Goal: Find specific page/section: Find specific page/section

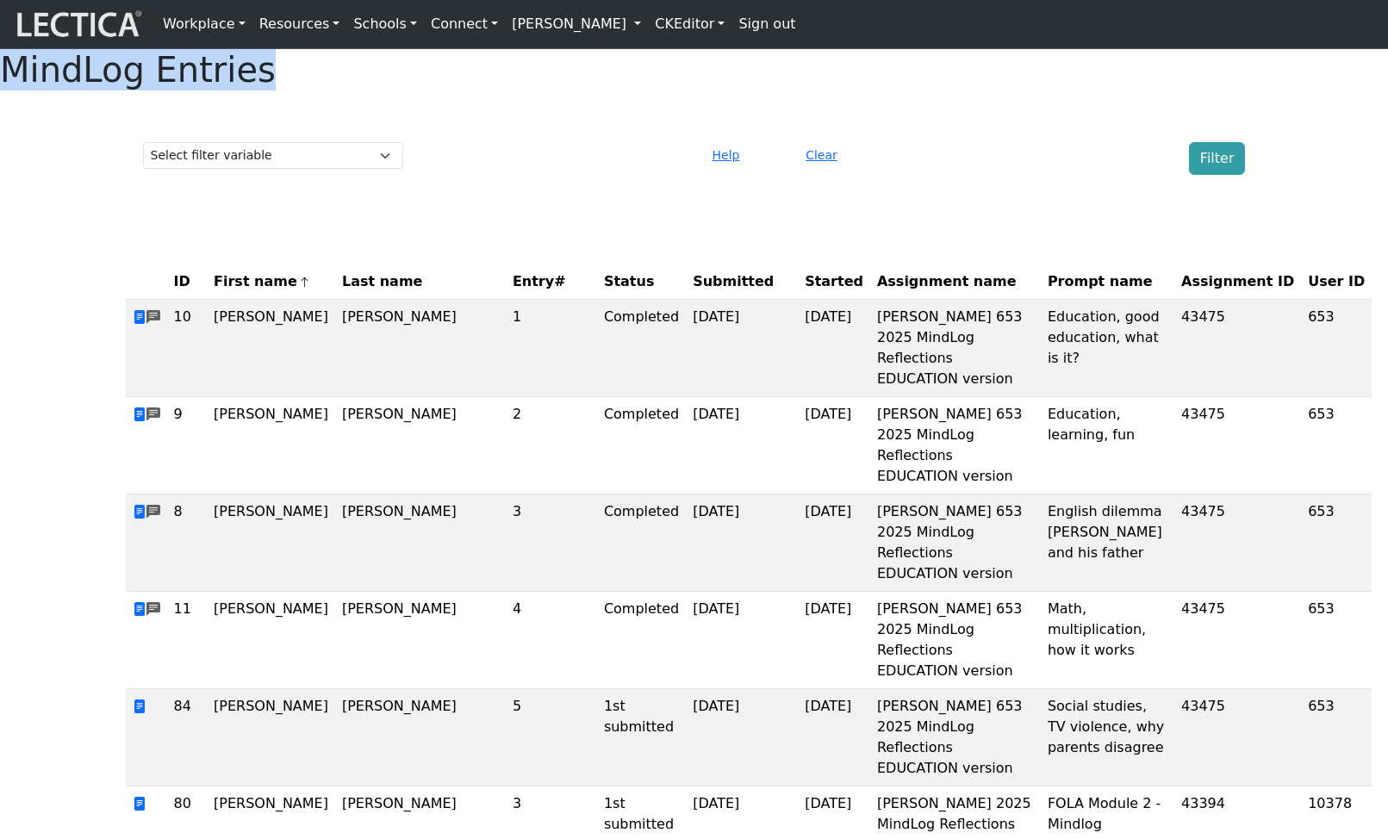
drag, startPoint x: 571, startPoint y: 89, endPoint x: 894, endPoint y: 109, distance: 323.7
click at [894, 90] on div "MindLog Entries" at bounding box center [694, 69] width 1388 height 41
click at [943, 175] on div "Clear" at bounding box center [880, 158] width 187 height 33
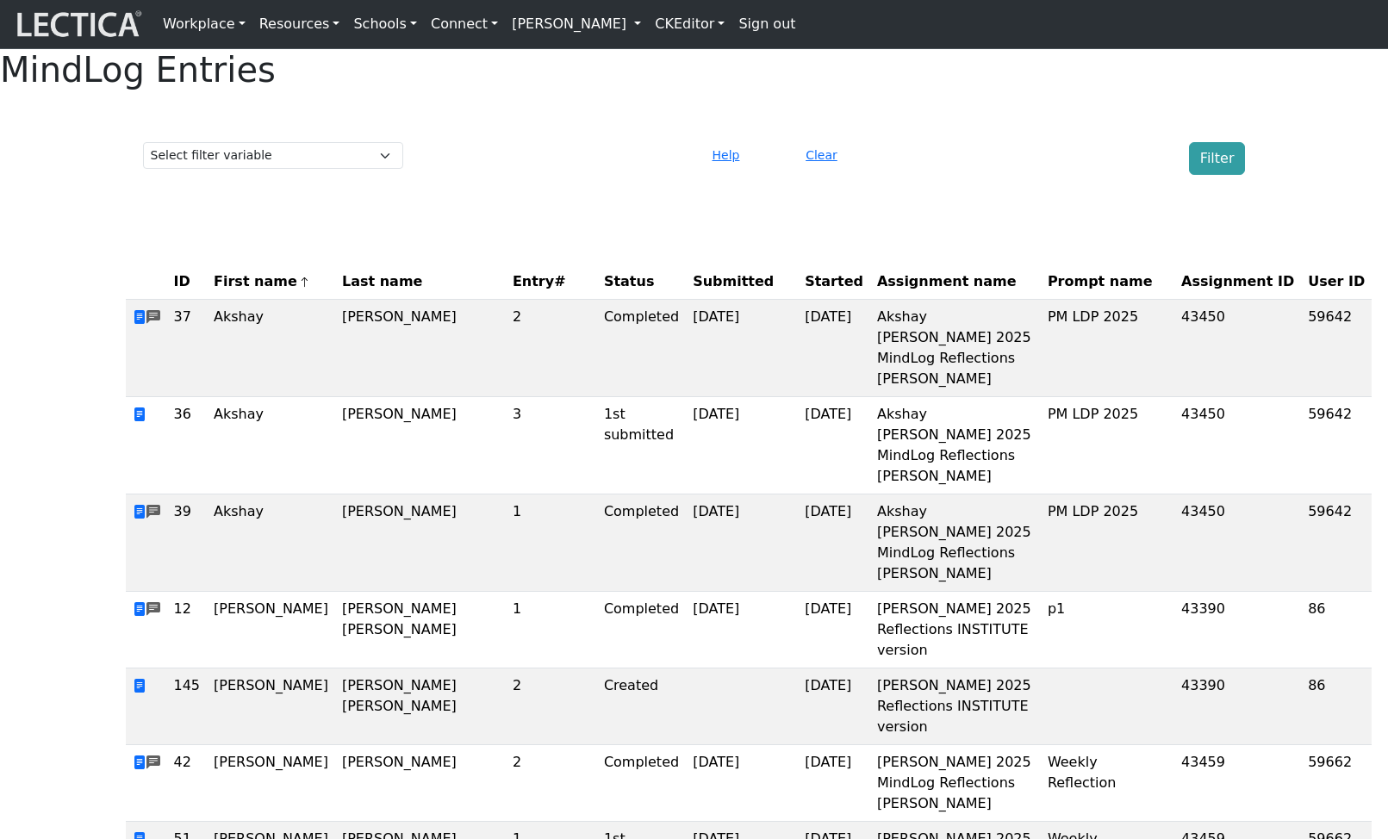
click at [265, 292] on span "First name" at bounding box center [262, 281] width 96 height 21
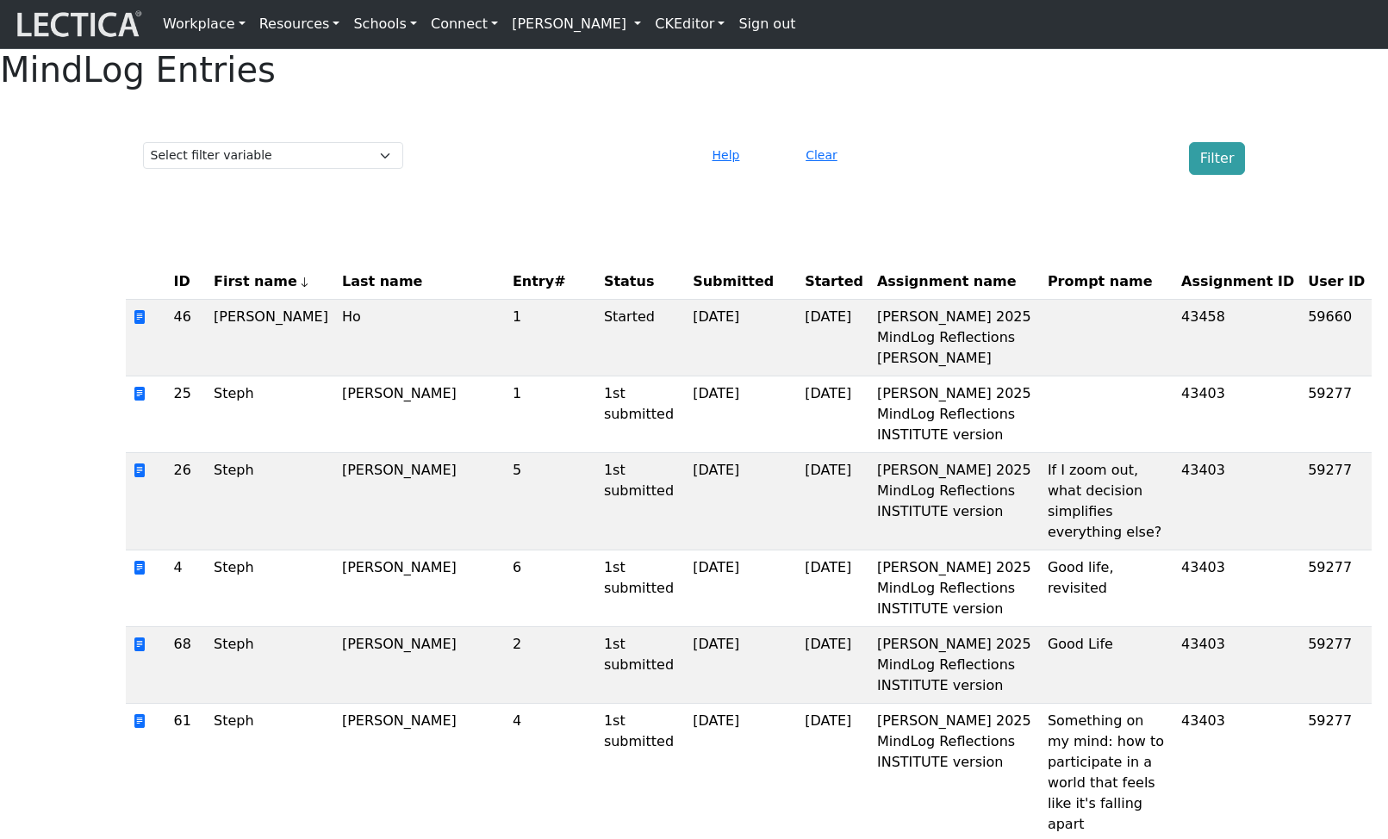
click at [347, 300] on th "Last name" at bounding box center [420, 281] width 171 height 35
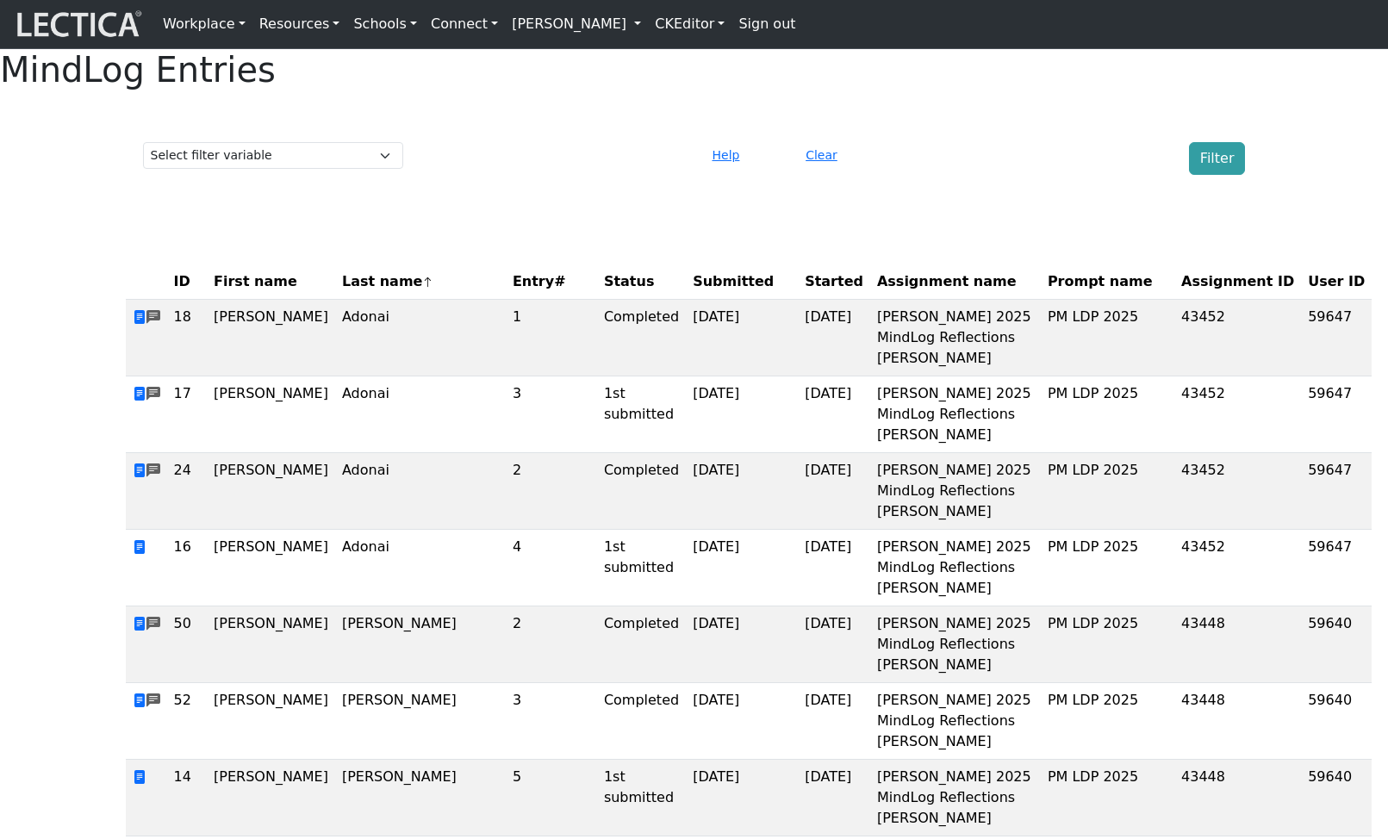
click at [347, 300] on th "Last name" at bounding box center [420, 281] width 171 height 35
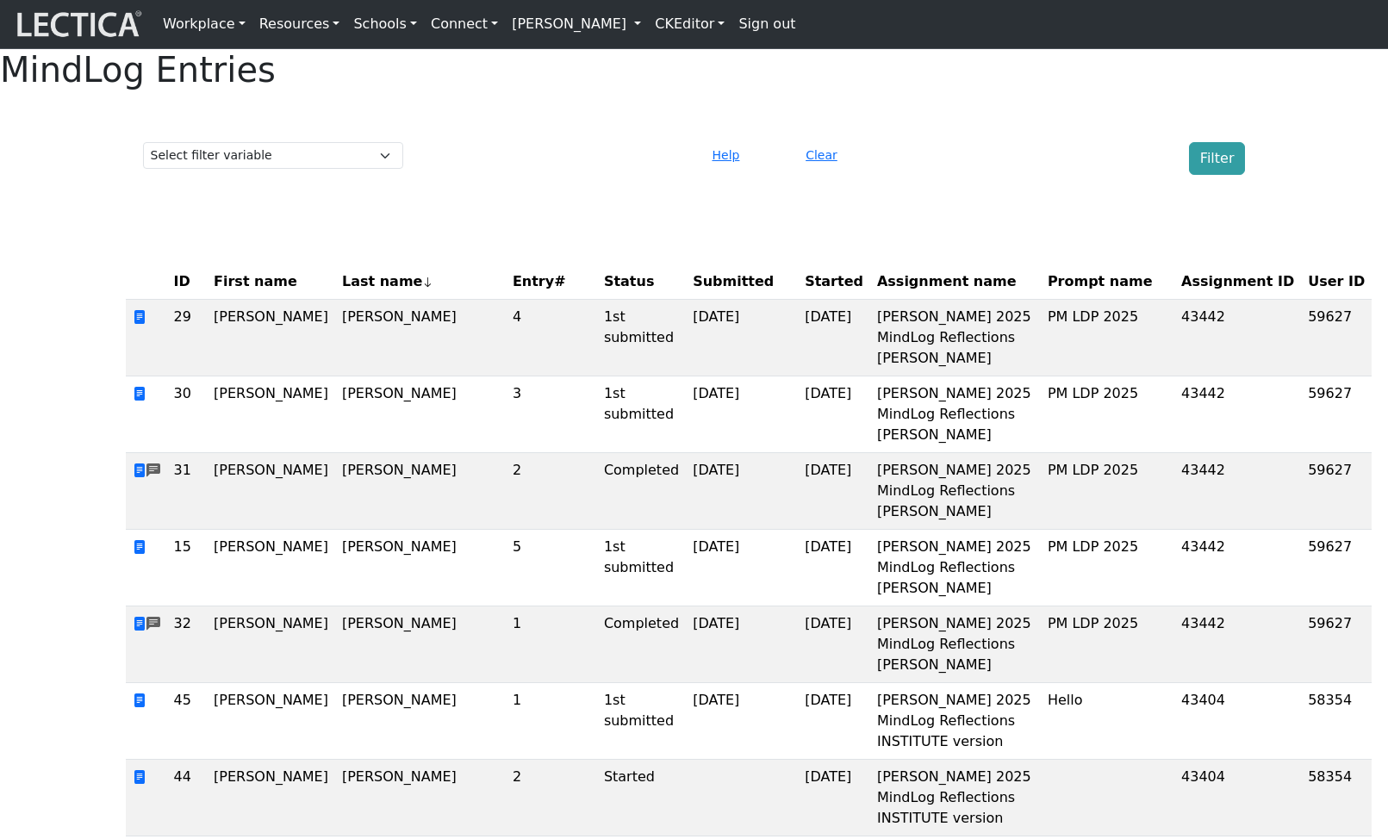
click at [513, 292] on span "Entry#" at bounding box center [552, 281] width 78 height 21
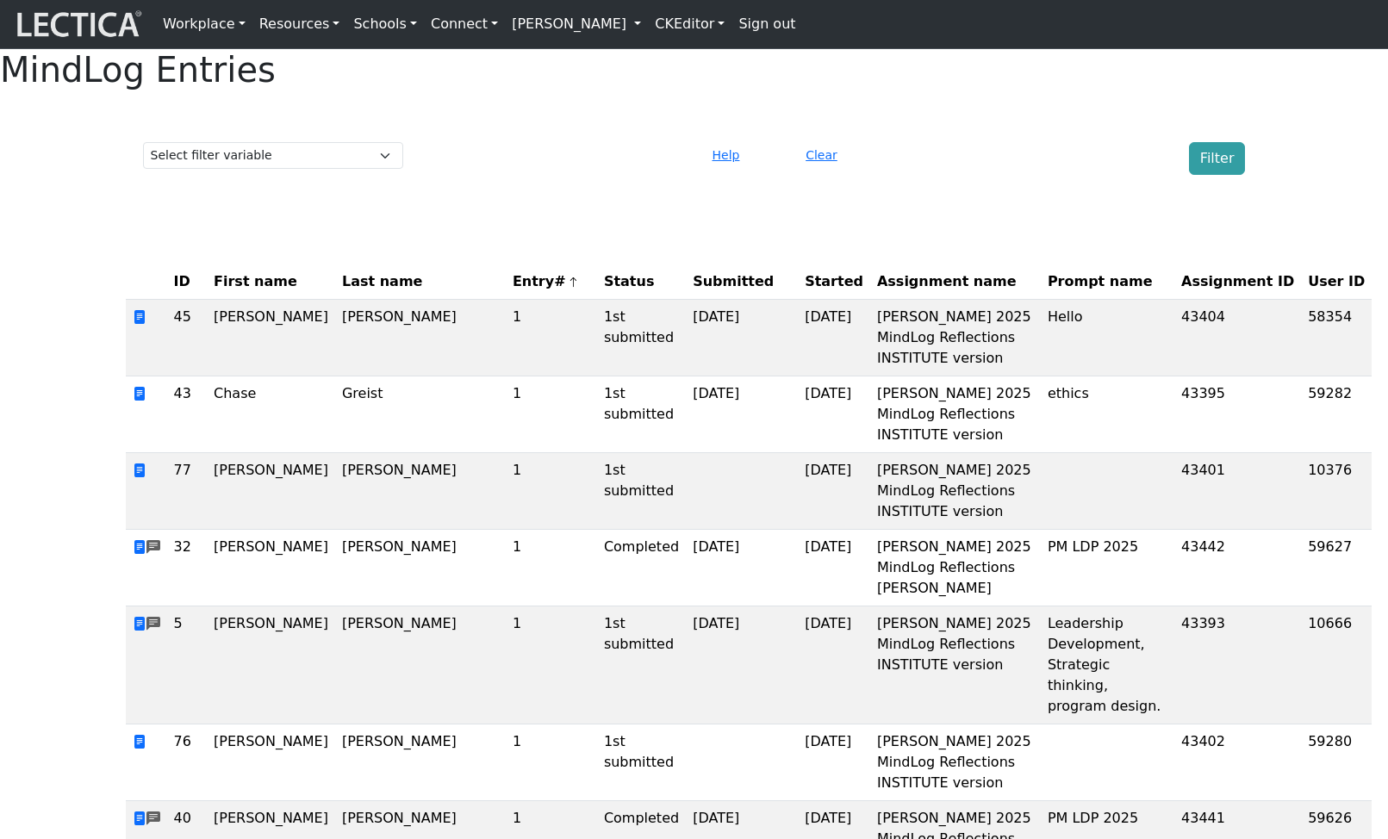
click at [513, 292] on span "Entry#" at bounding box center [552, 281] width 78 height 21
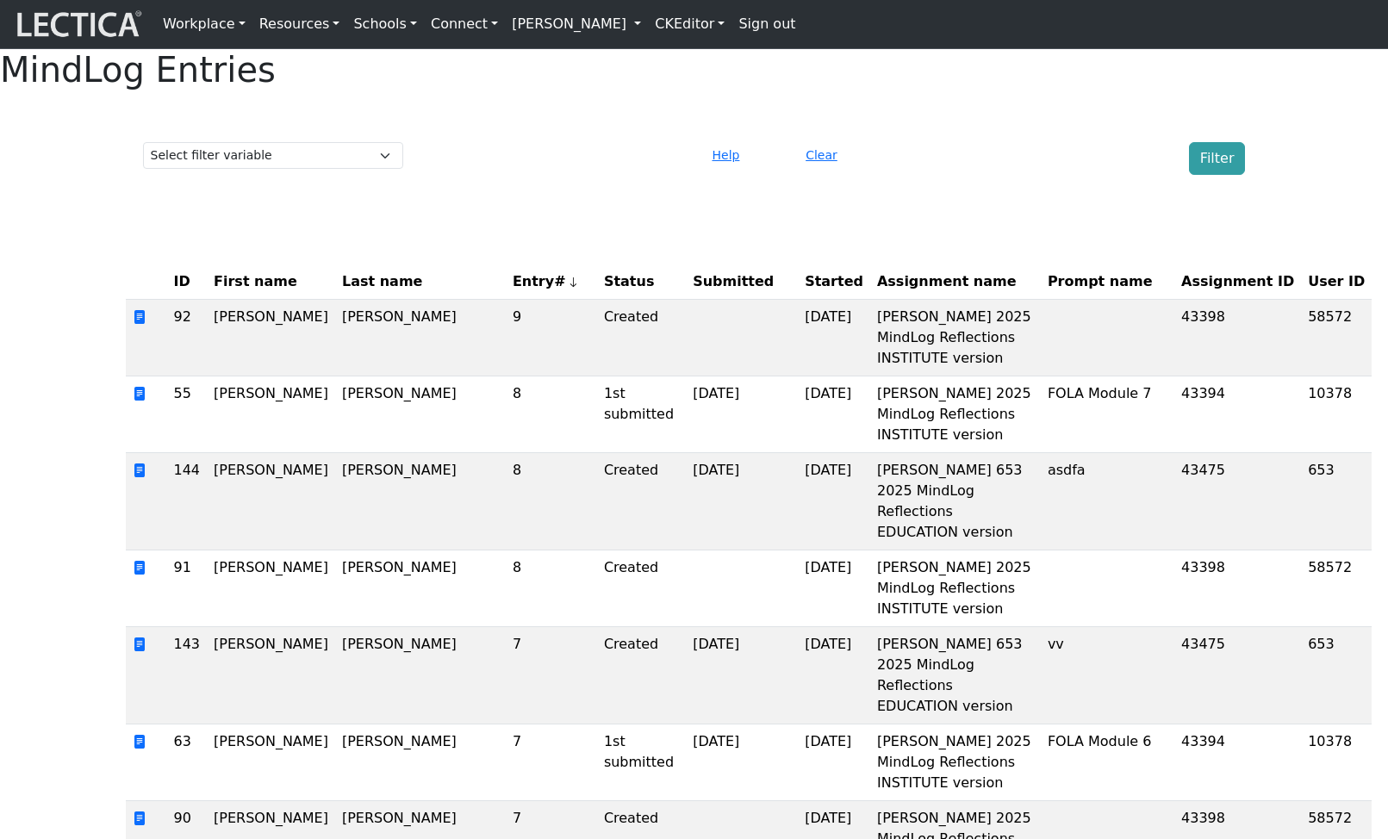
click at [1308, 292] on span "User ID" at bounding box center [1336, 281] width 57 height 21
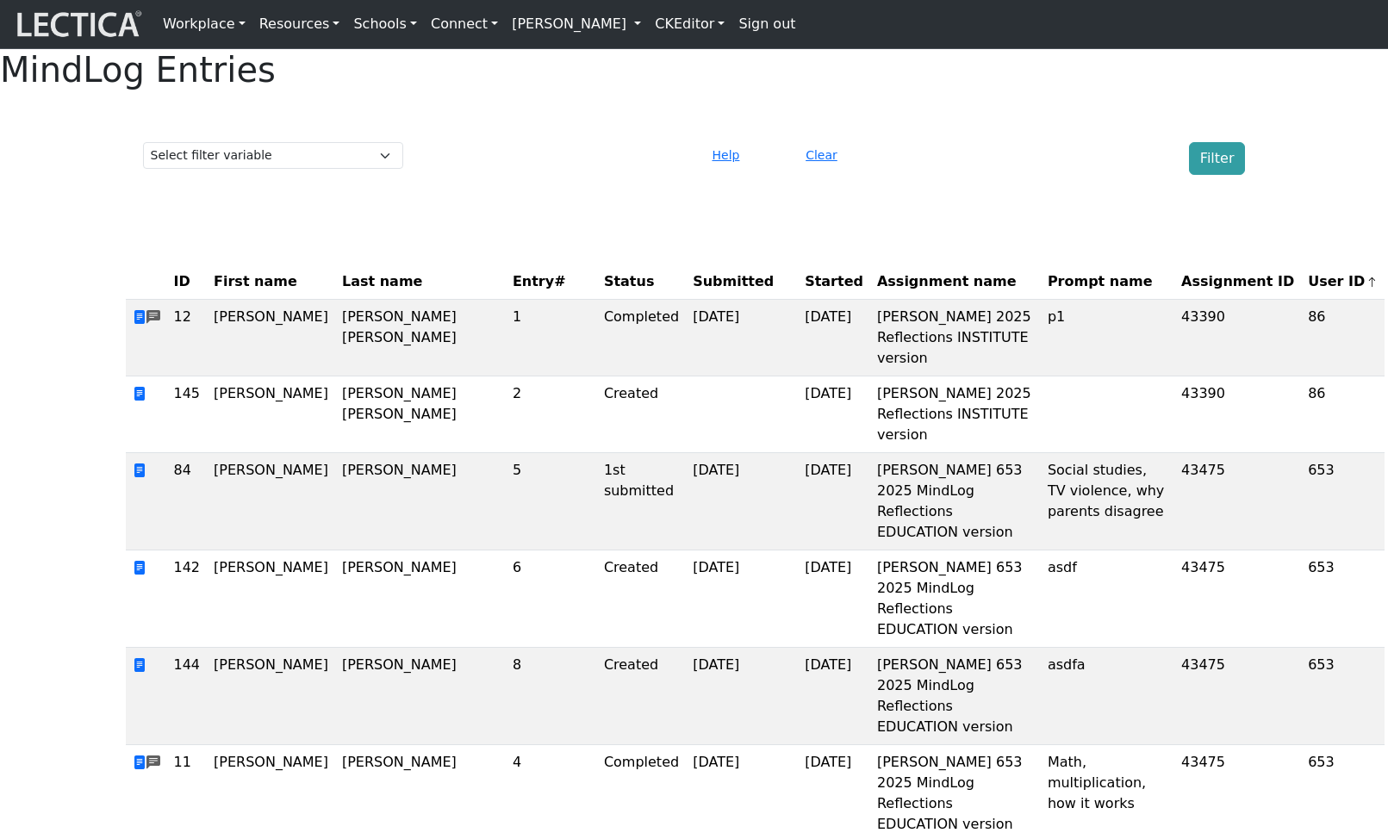
click at [1308, 292] on span "User ID" at bounding box center [1343, 281] width 70 height 21
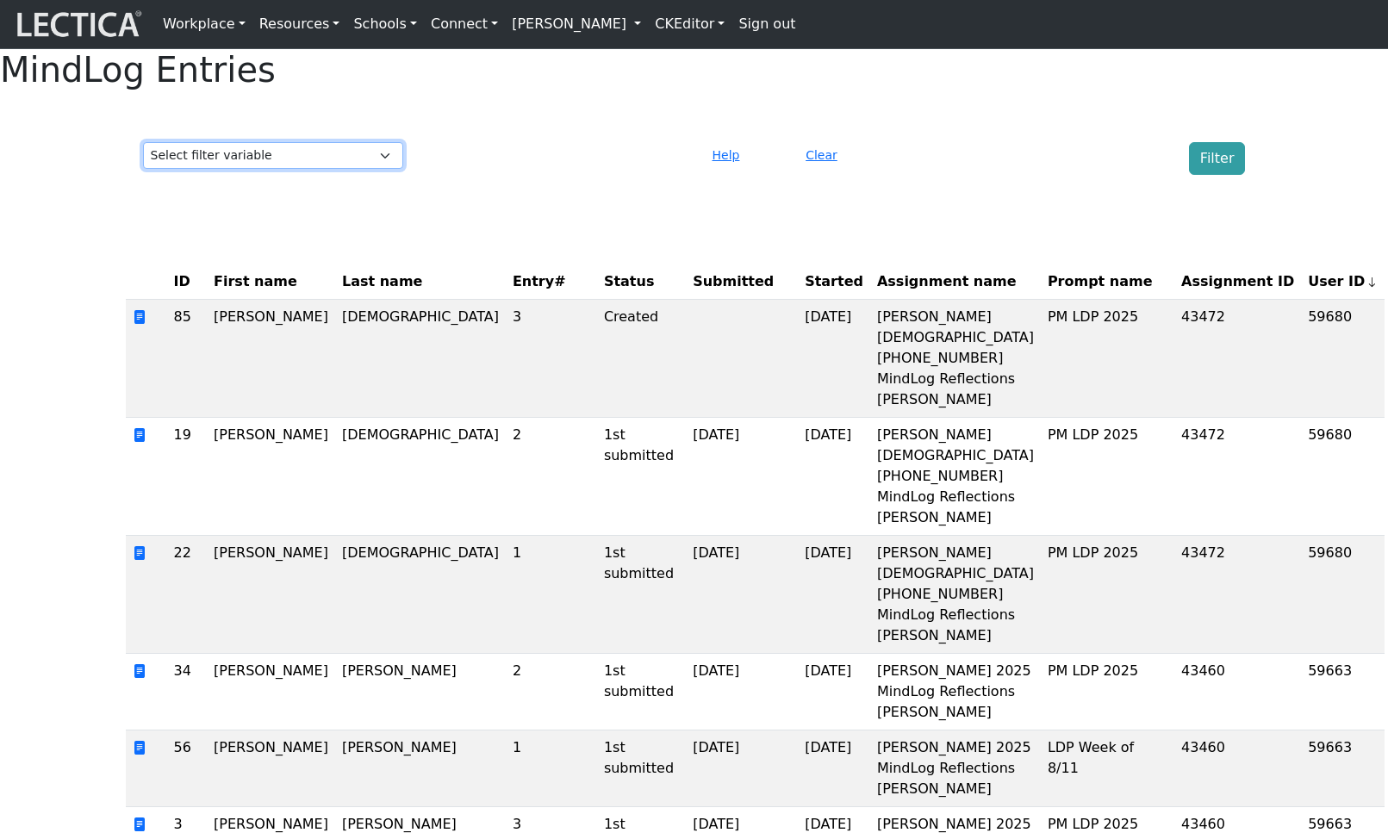
click at [344, 169] on select "Select filter variable First name Last name Entry# Status Submitted Started Ass…" at bounding box center [273, 155] width 260 height 27
select select "status"
click at [143, 169] on select "Select filter variable First name Last name Entry# Status Submitted Started Ass…" at bounding box center [273, 155] width 260 height 27
select select
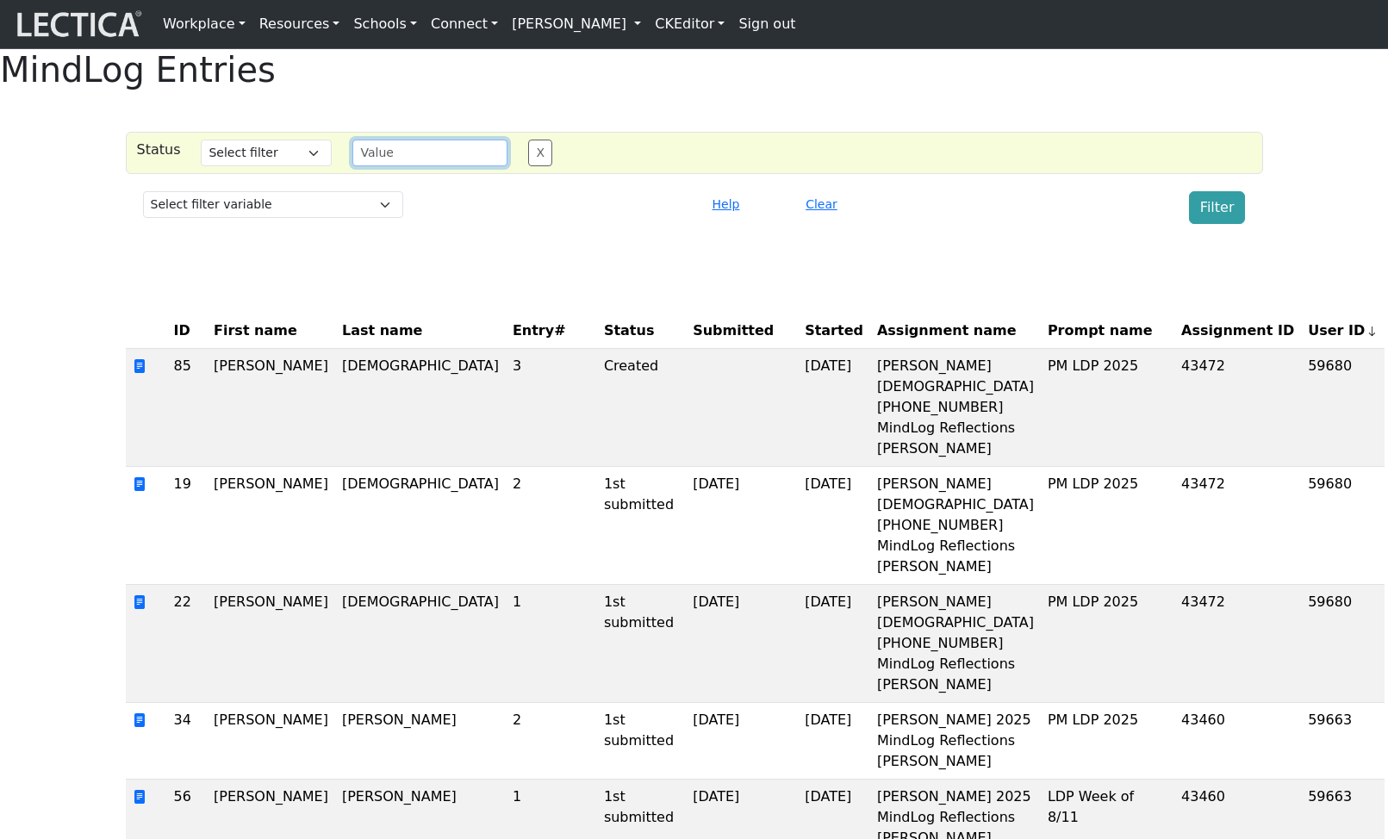
click at [398, 166] on input "text" at bounding box center [429, 153] width 155 height 27
